Goal: Task Accomplishment & Management: Use online tool/utility

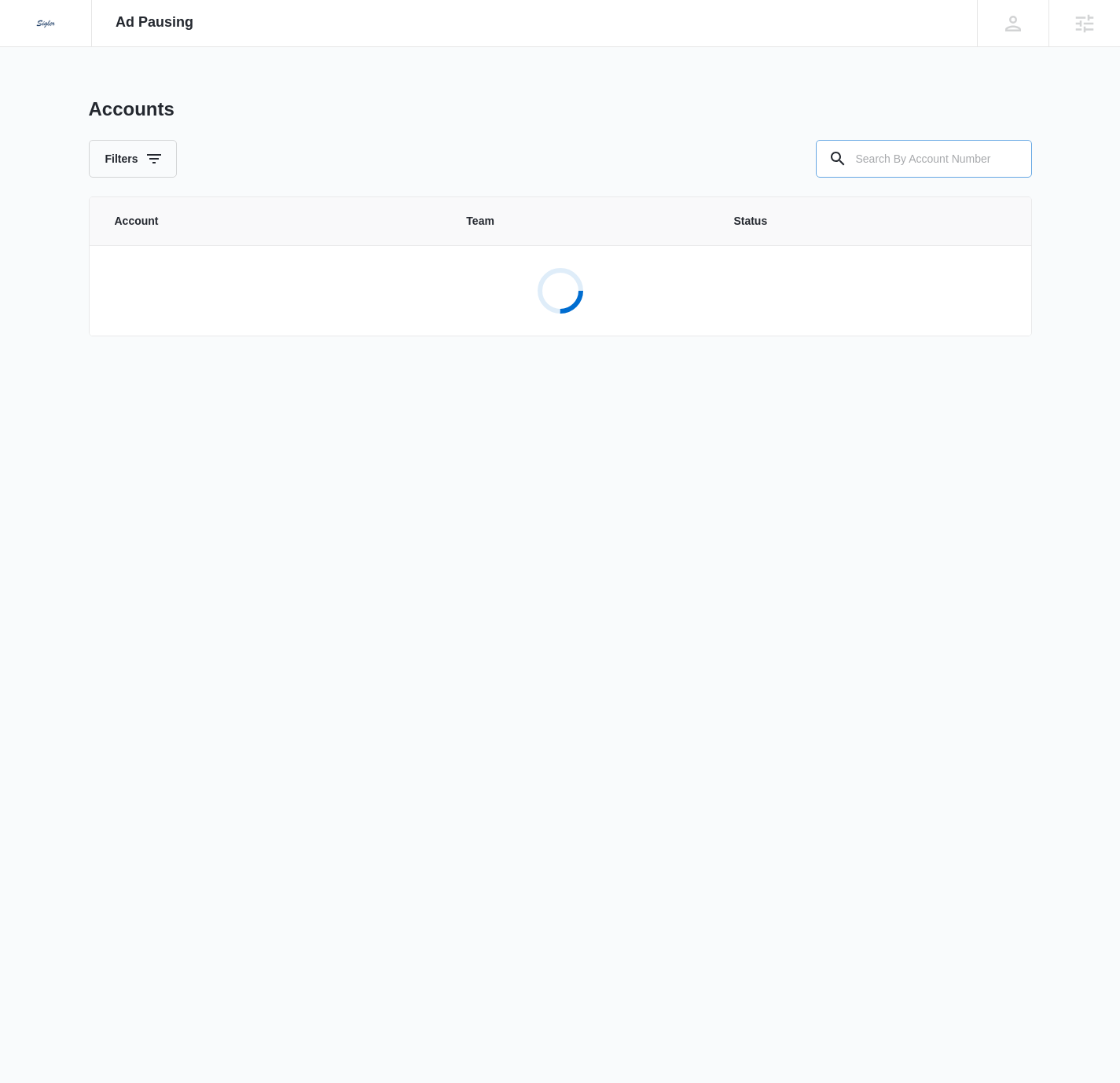
click at [895, 161] on input "text" at bounding box center [924, 159] width 216 height 38
paste input "M337763"
type input "M337763"
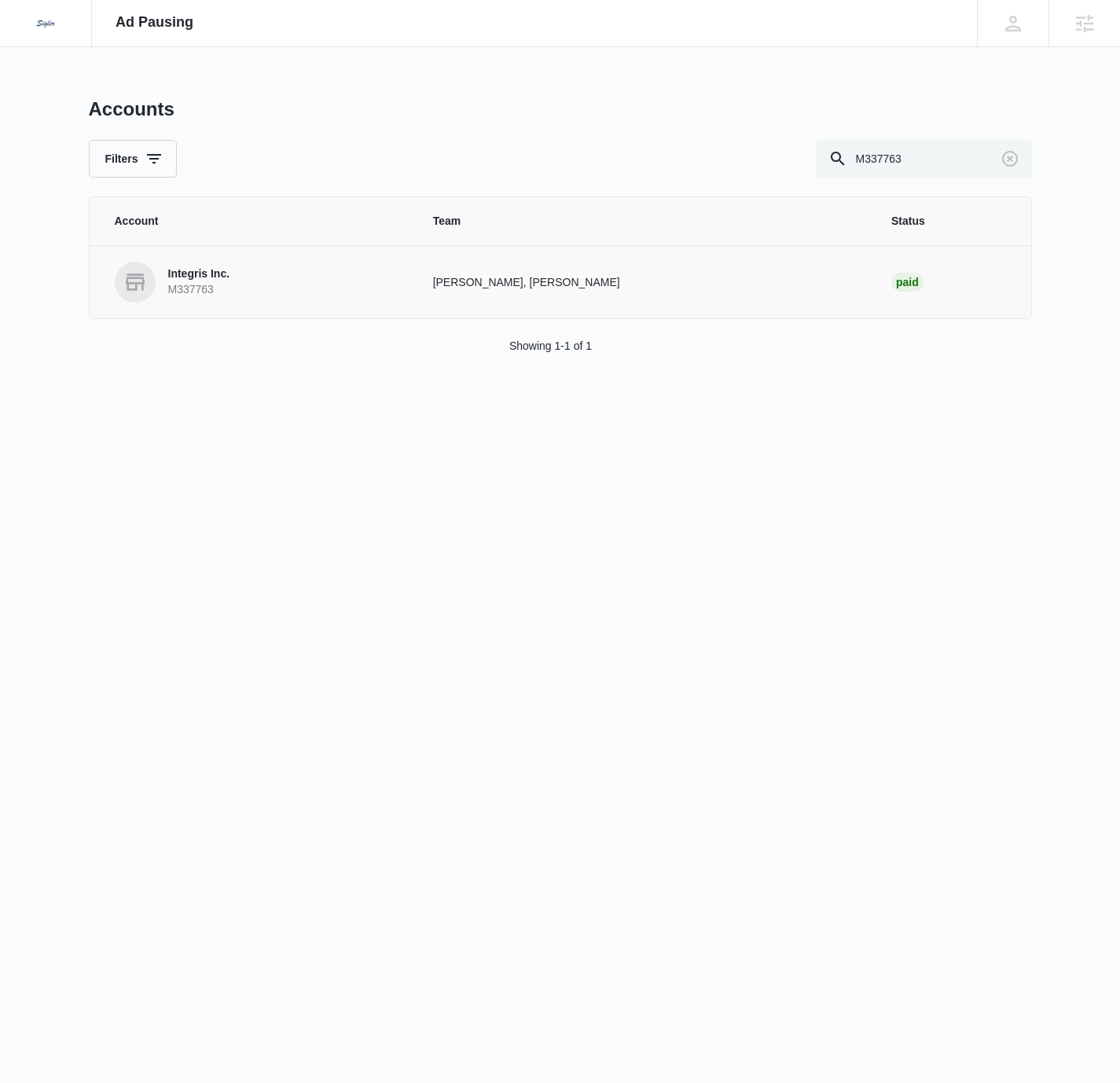
click at [211, 269] on p "Integris Inc." at bounding box center [199, 275] width 62 height 16
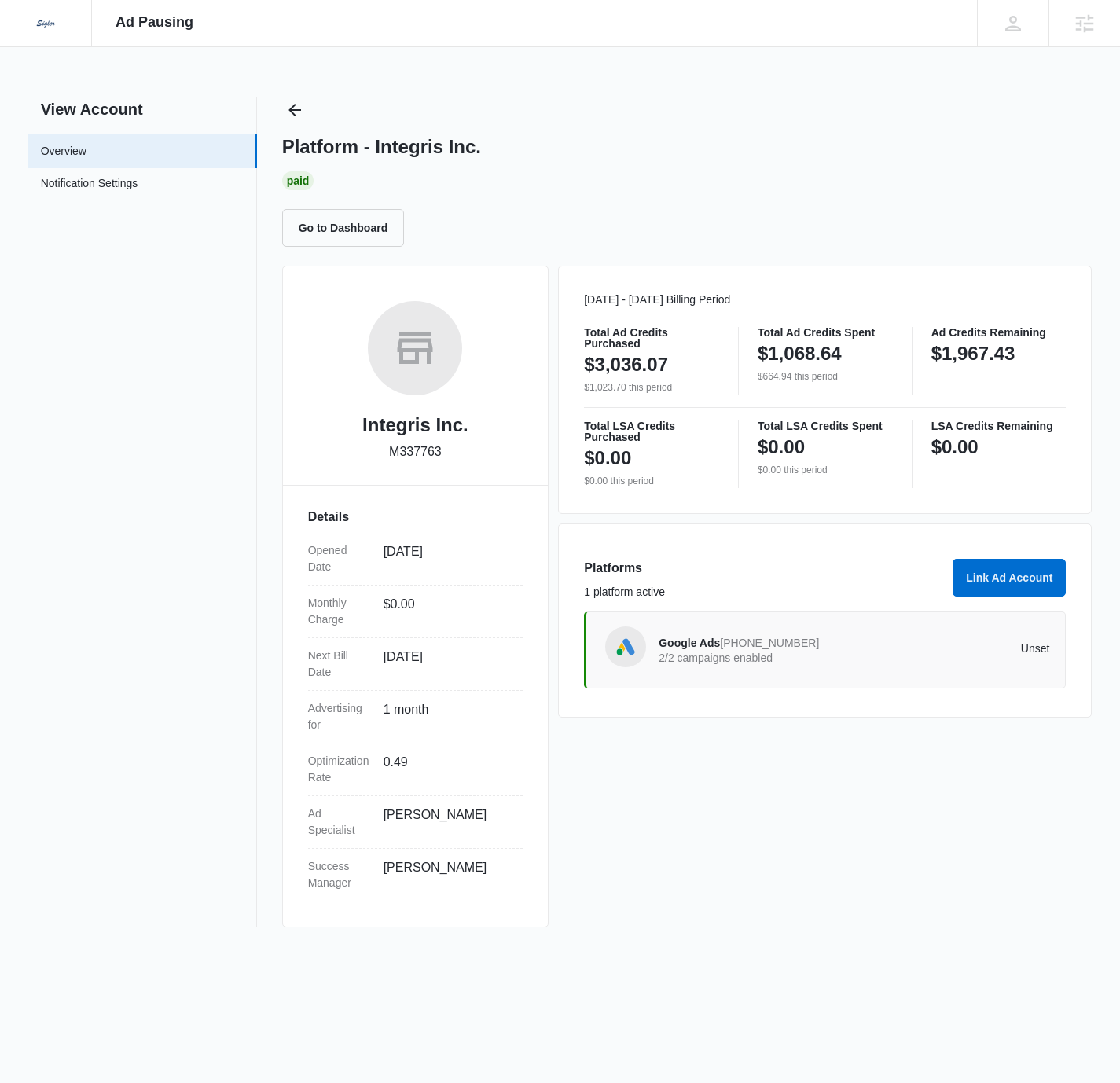
click at [889, 624] on div "Google Ads [PHONE_NUMBER] 2/2 campaigns enabled Unset" at bounding box center [825, 650] width 482 height 77
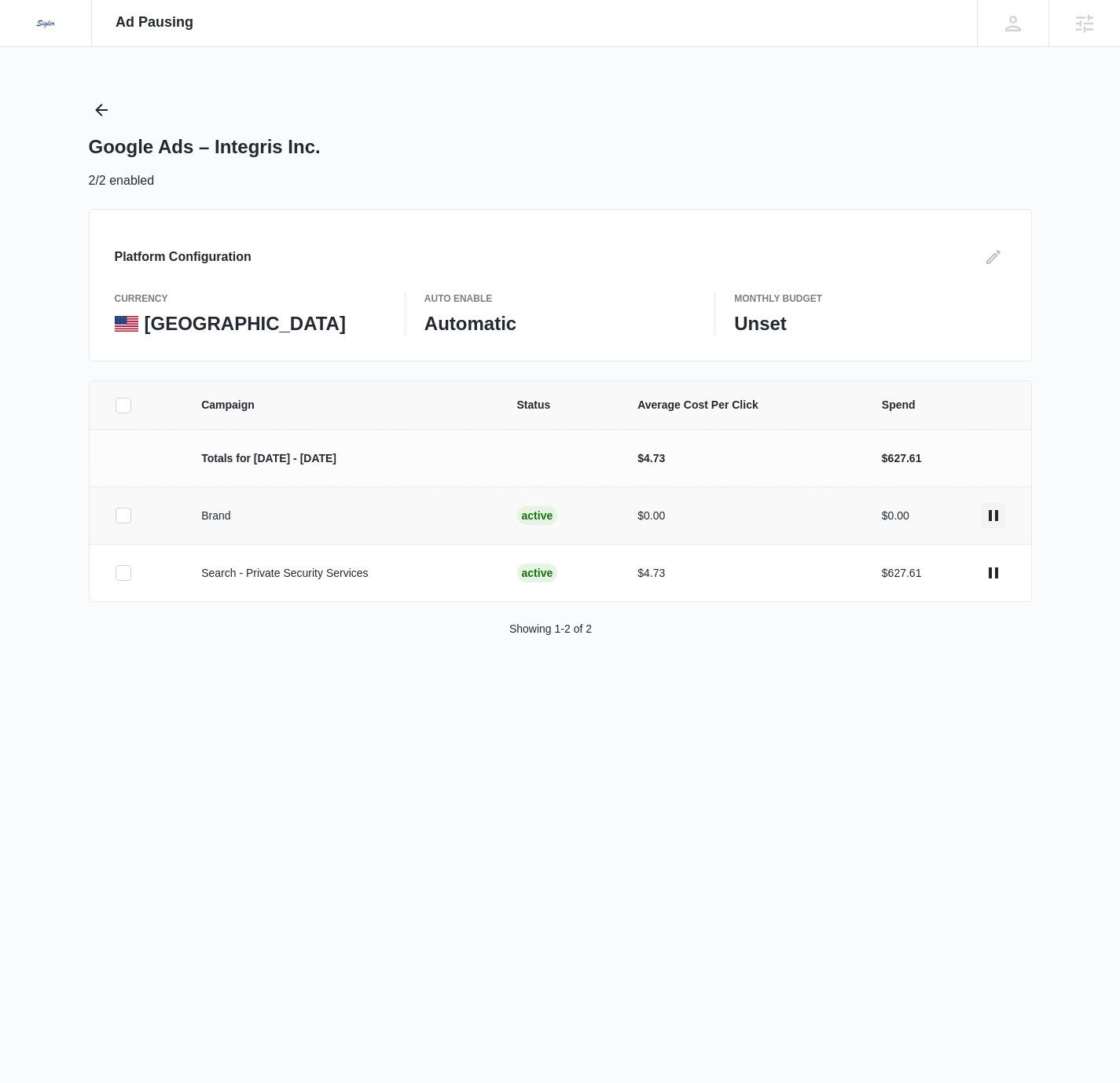
click at [992, 514] on icon "actions.pause" at bounding box center [994, 516] width 19 height 19
click at [995, 578] on icon "actions.pause" at bounding box center [994, 573] width 19 height 19
